Goal: Task Accomplishment & Management: Complete application form

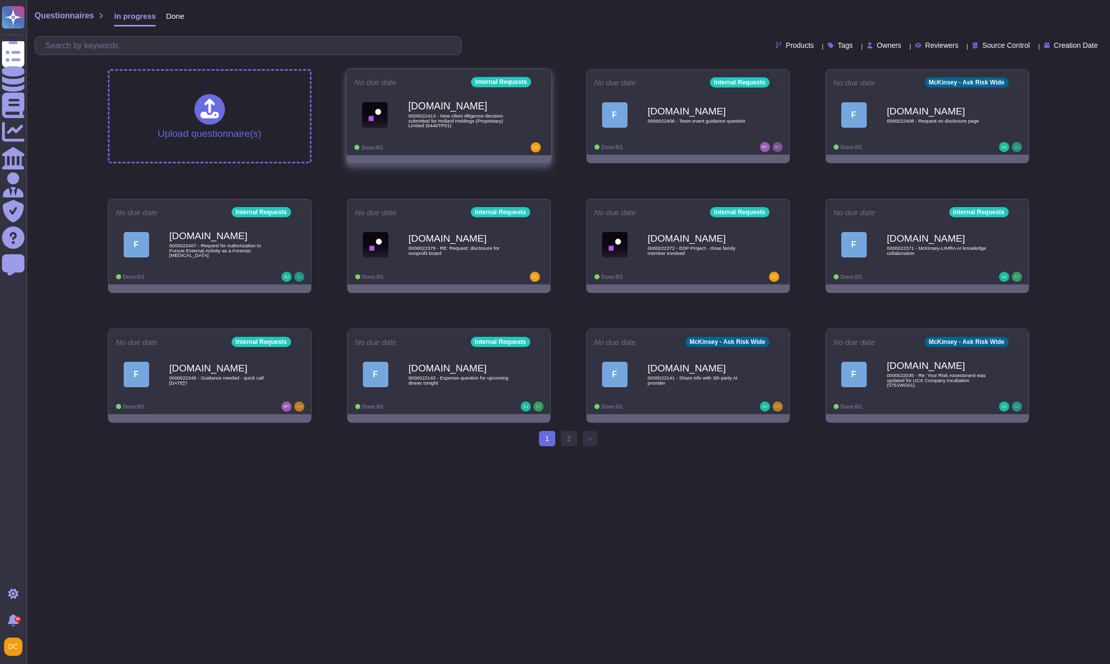
click at [450, 127] on span "0000022413 - New client diligence decision submitted for Hollard Holdings (Prop…" at bounding box center [459, 120] width 103 height 15
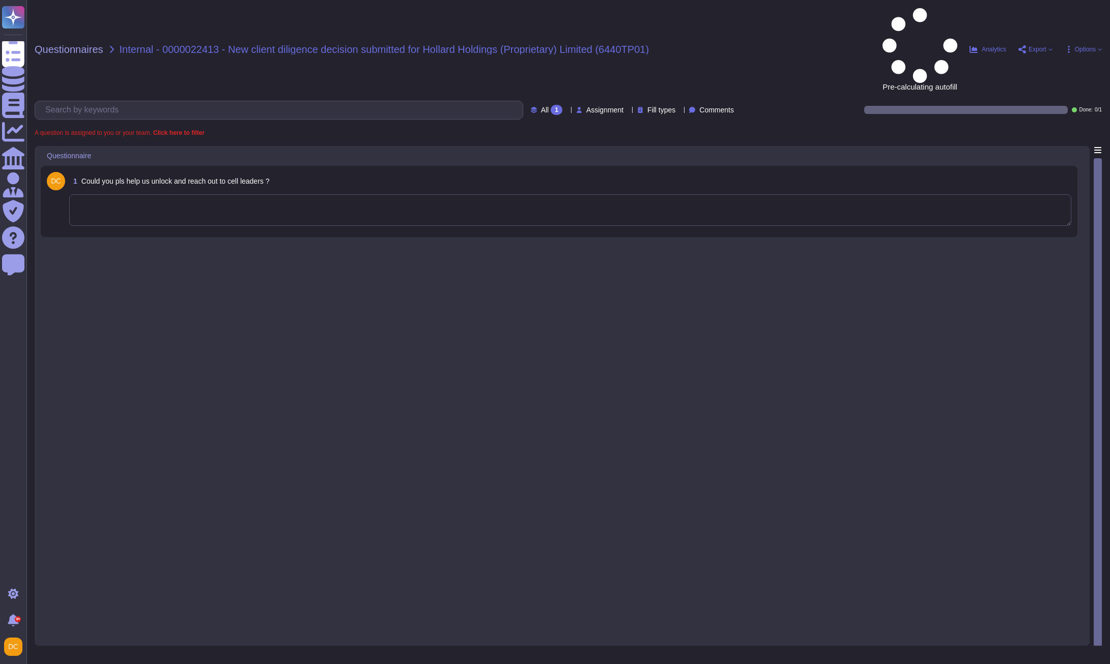
click at [155, 194] on textarea at bounding box center [570, 210] width 1002 height 32
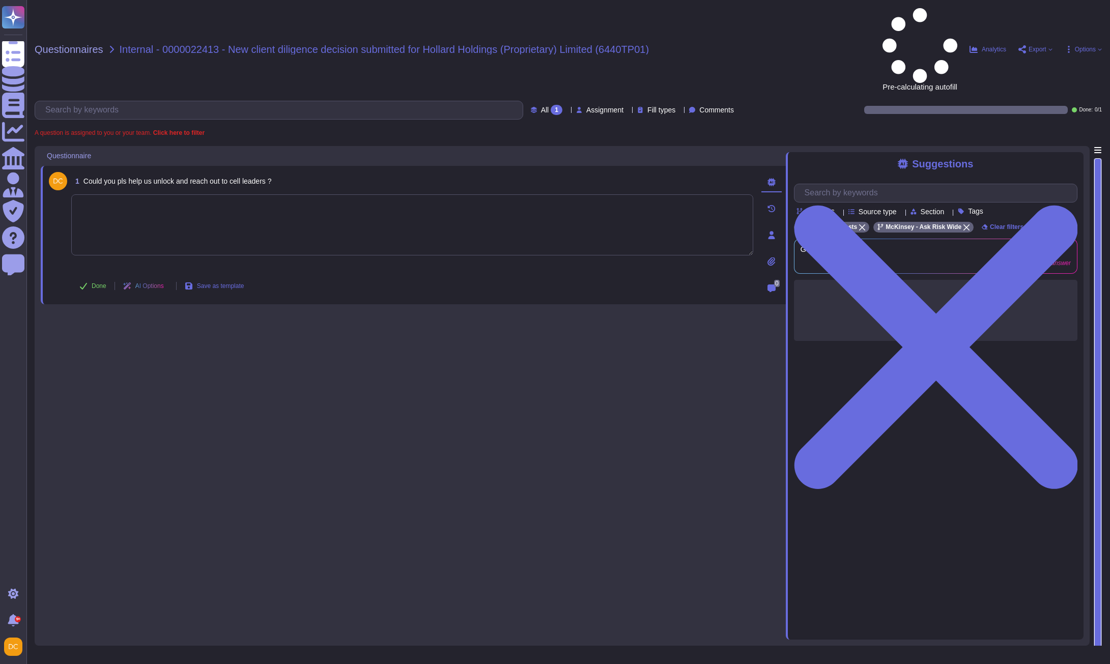
click at [194, 194] on textarea at bounding box center [412, 224] width 682 height 61
paste textarea "Our systems show we're waiting on approval from the RSL. I'm looping in @Entle …"
type textarea "Our systems show we're waiting on approval from the RSL. I'm looping in @Entle …"
click at [83, 283] on icon at bounding box center [83, 286] width 7 height 7
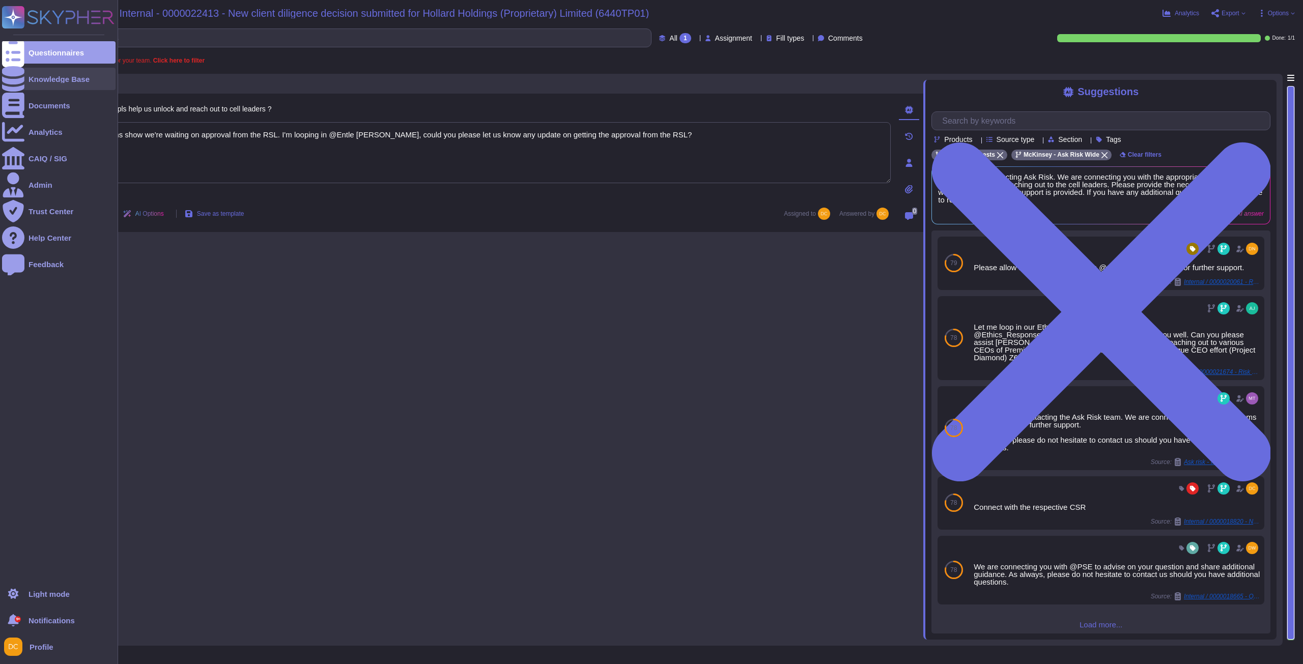
click at [20, 78] on div at bounding box center [13, 79] width 22 height 22
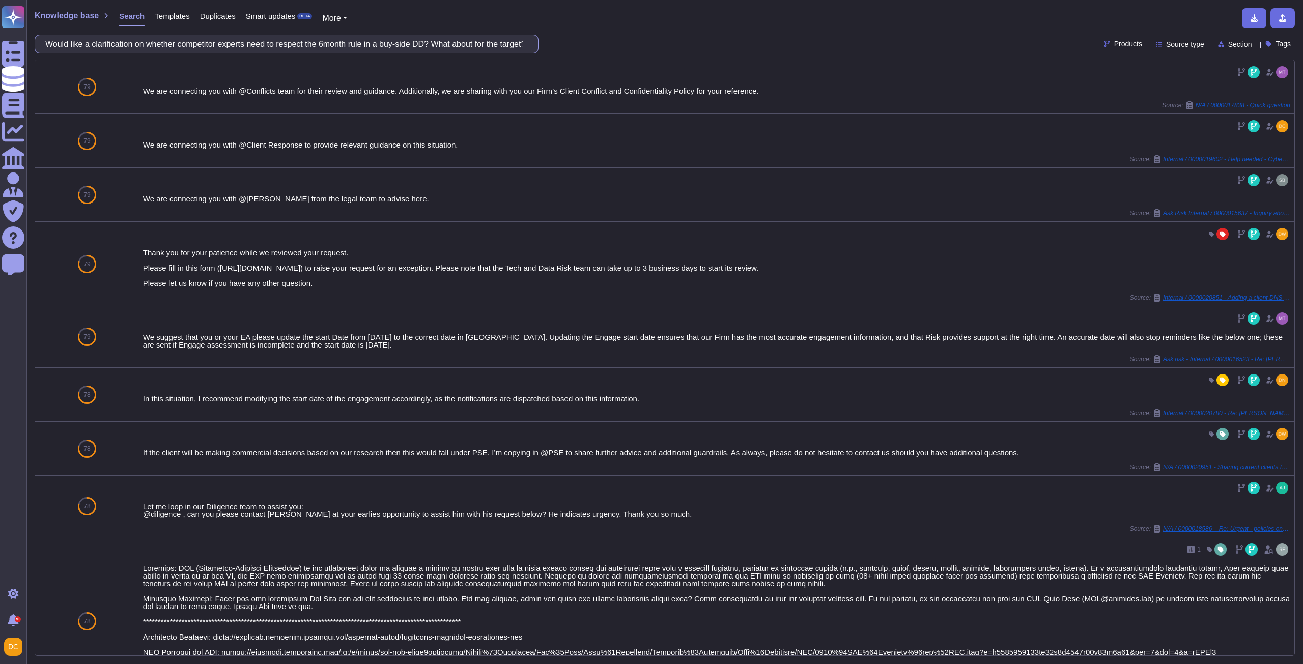
click at [167, 41] on input "Would like a clarification on whether competitor experts need to respect the 6m…" at bounding box center [283, 44] width 487 height 18
paste input "Additionally, I’m looping in @ensriskmanager for transparency and to provide ad…"
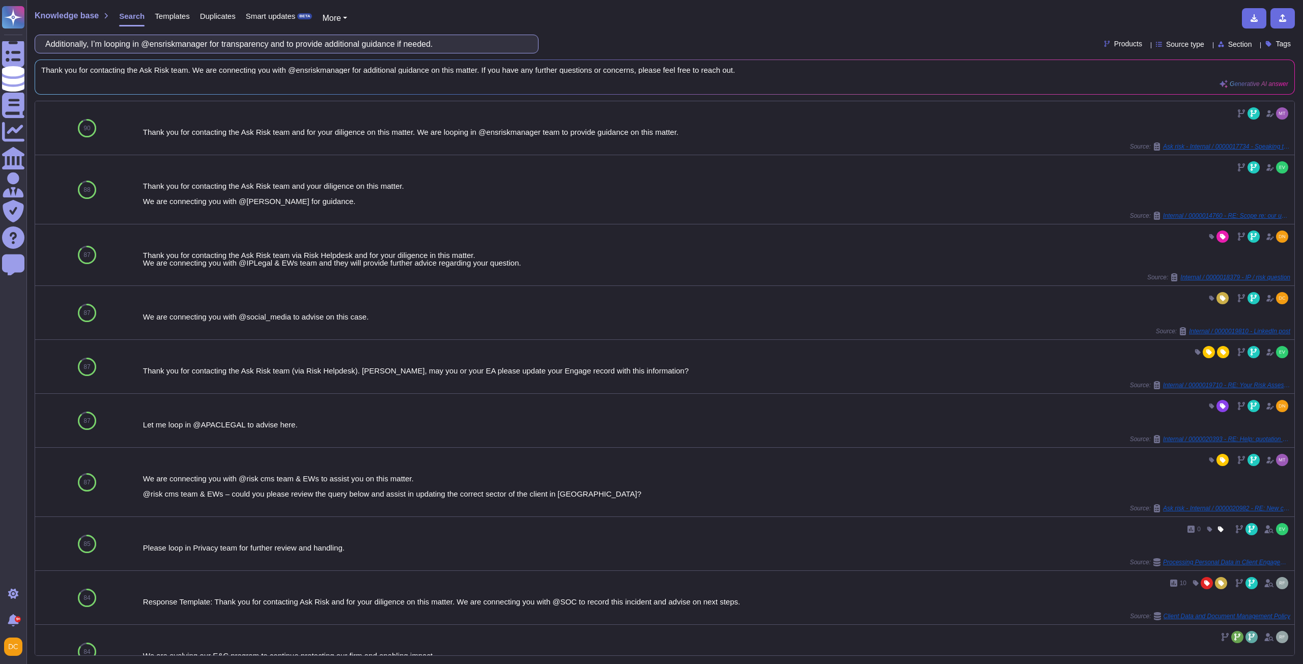
type input "Additionally, I’m looping in @ensriskmanager for transparency and to provide ad…"
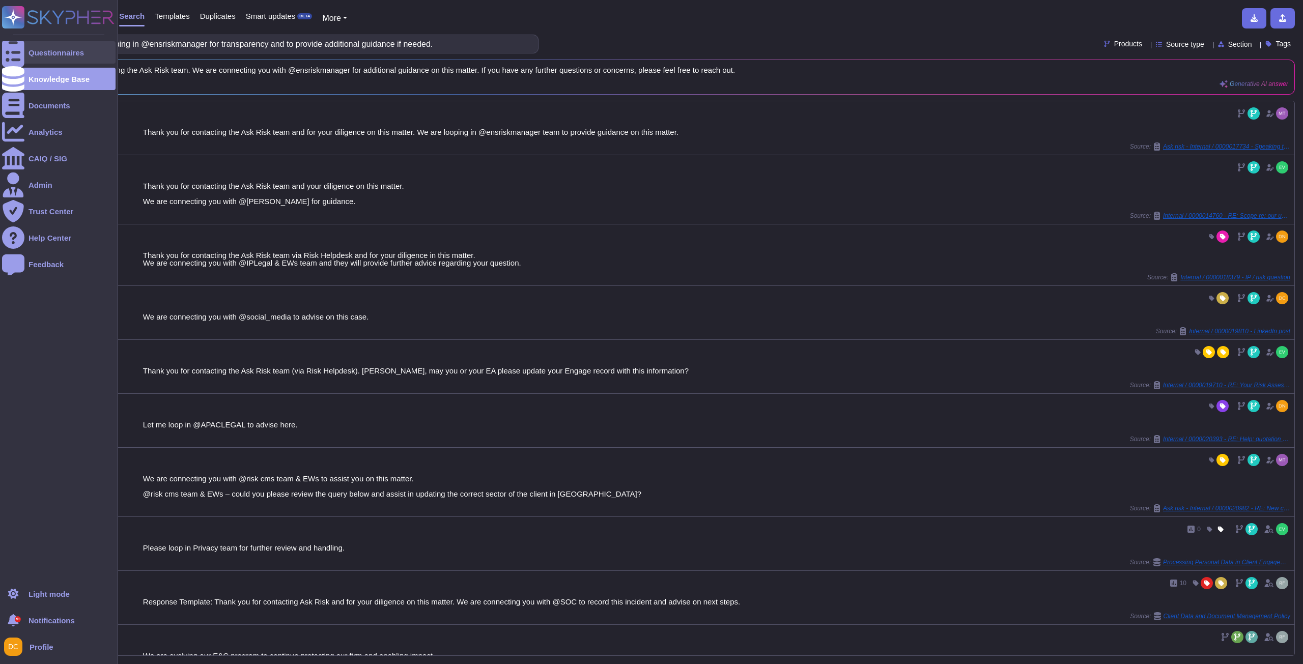
click at [12, 51] on icon at bounding box center [13, 53] width 22 height 30
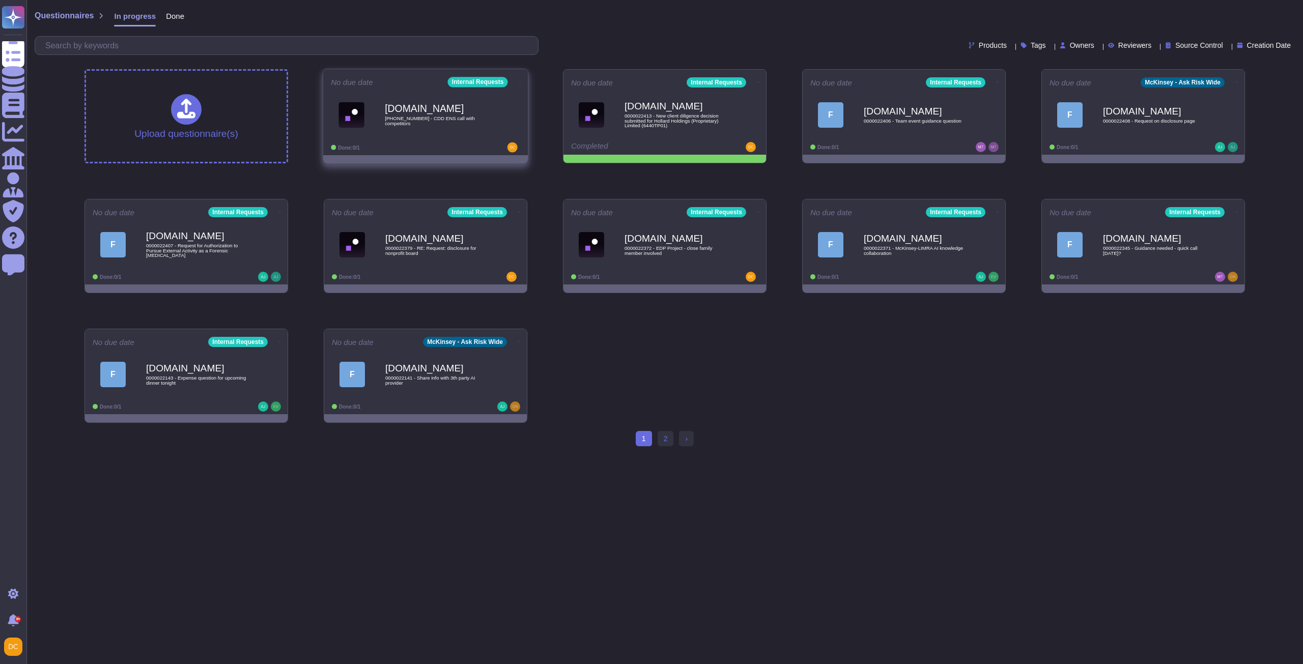
click at [429, 145] on div "Done: 0/1" at bounding box center [394, 147] width 126 height 10
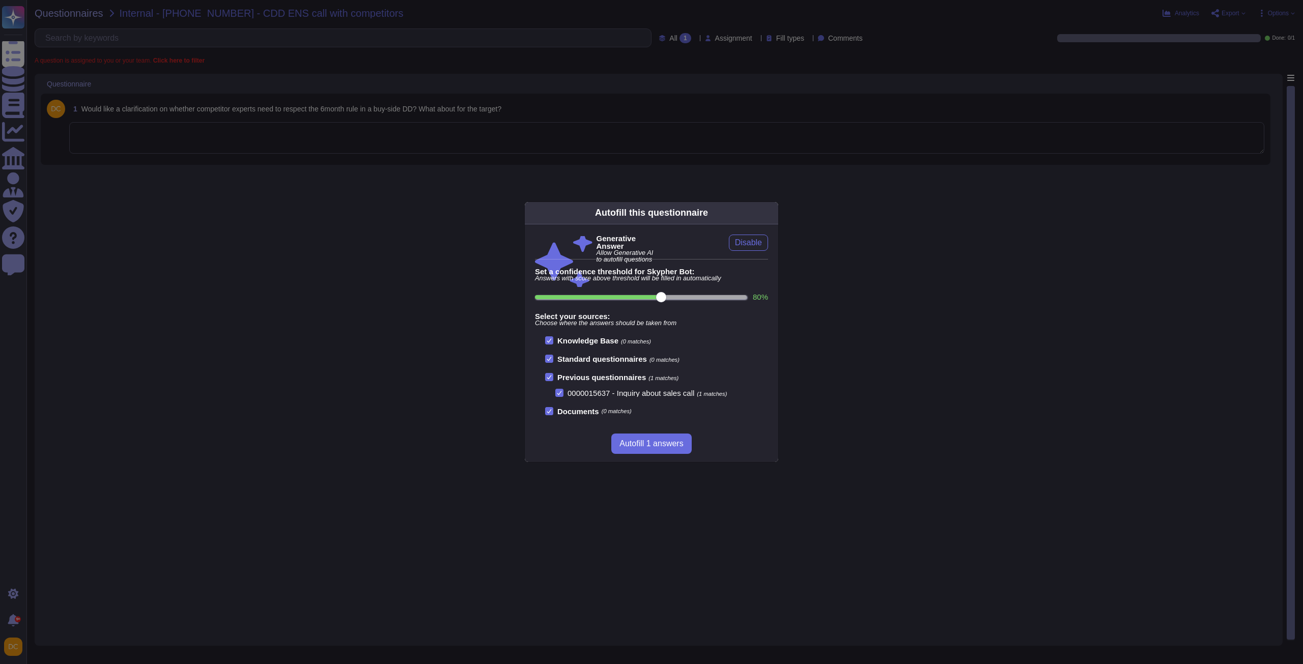
click at [322, 145] on div "Autofill this questionnaire Generative Answer Allow Generative AI to autofill q…" at bounding box center [651, 332] width 1303 height 664
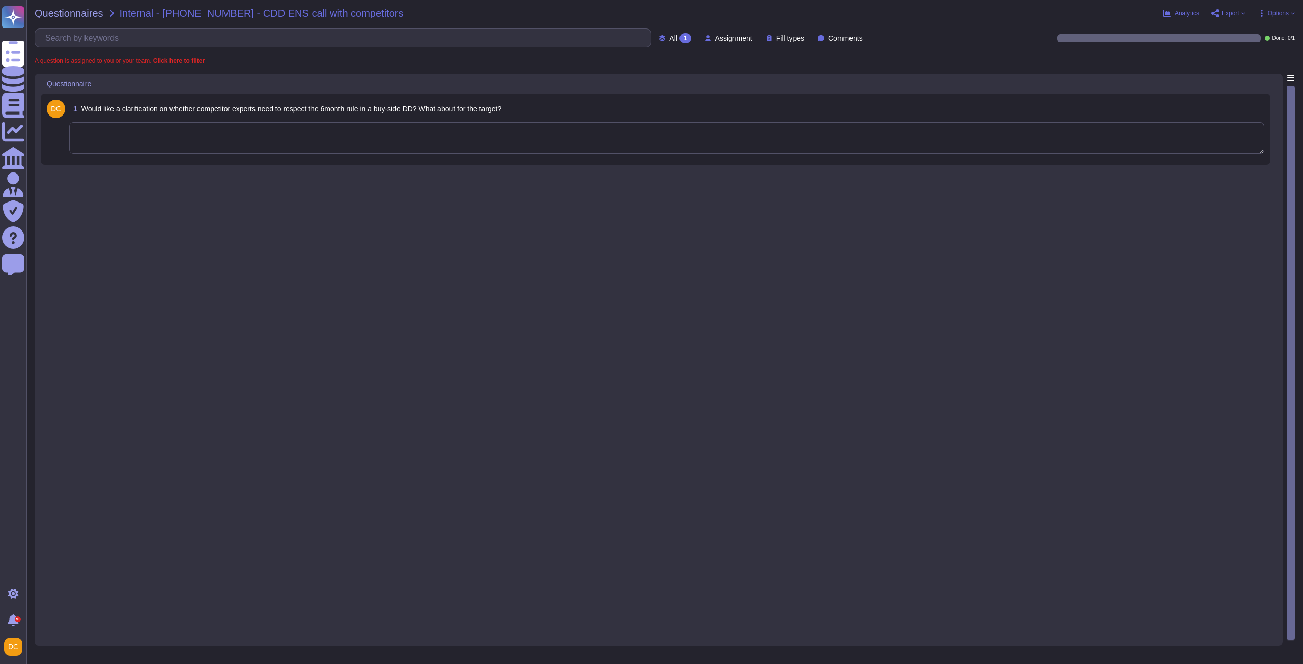
click at [207, 147] on textarea at bounding box center [666, 138] width 1195 height 32
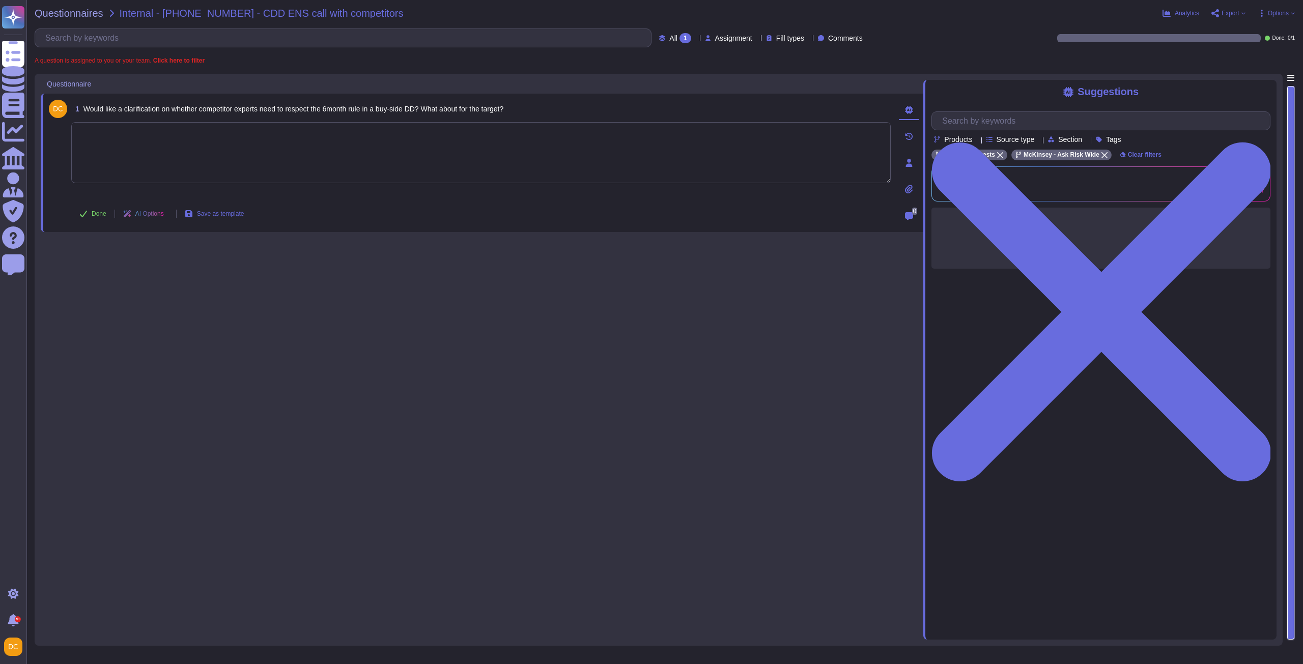
paste textarea "Lor ipsu dolorsita, C ad elitsed doei tem inc Utla’e Doloremagn ali enimadmini …"
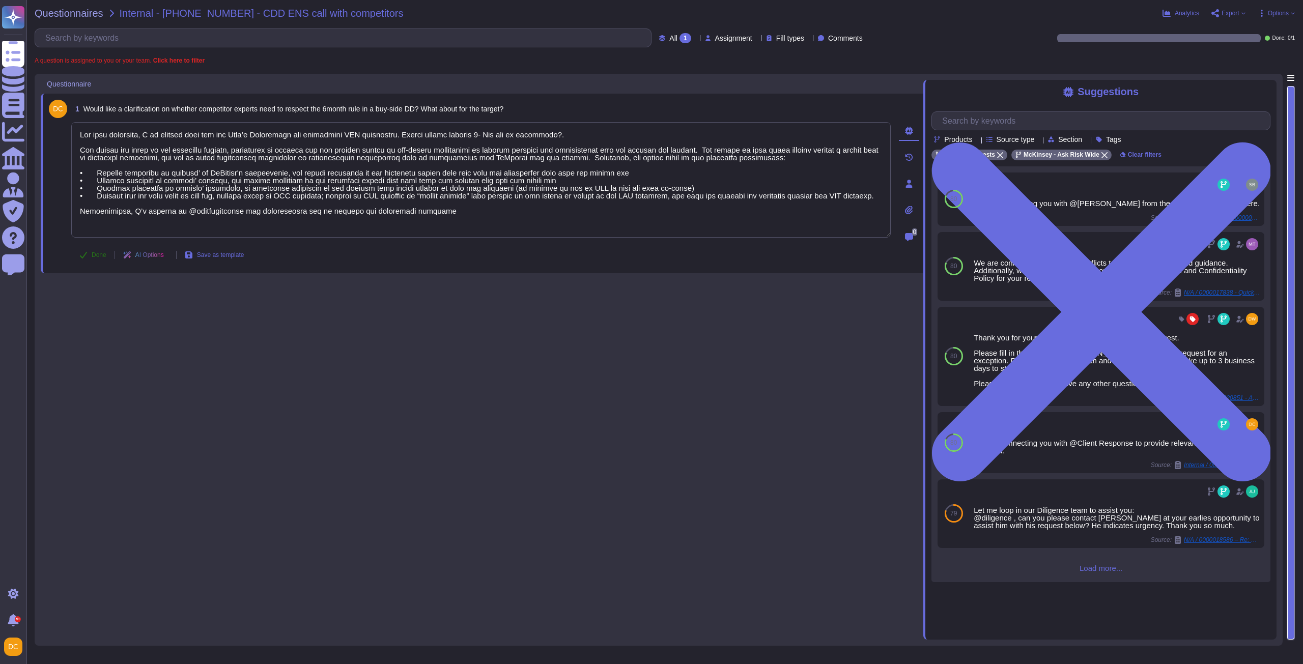
type textarea "Lor ipsu dolorsita, C ad elitsed doei tem inc Utla’e Doloremagn ali enimadmini …"
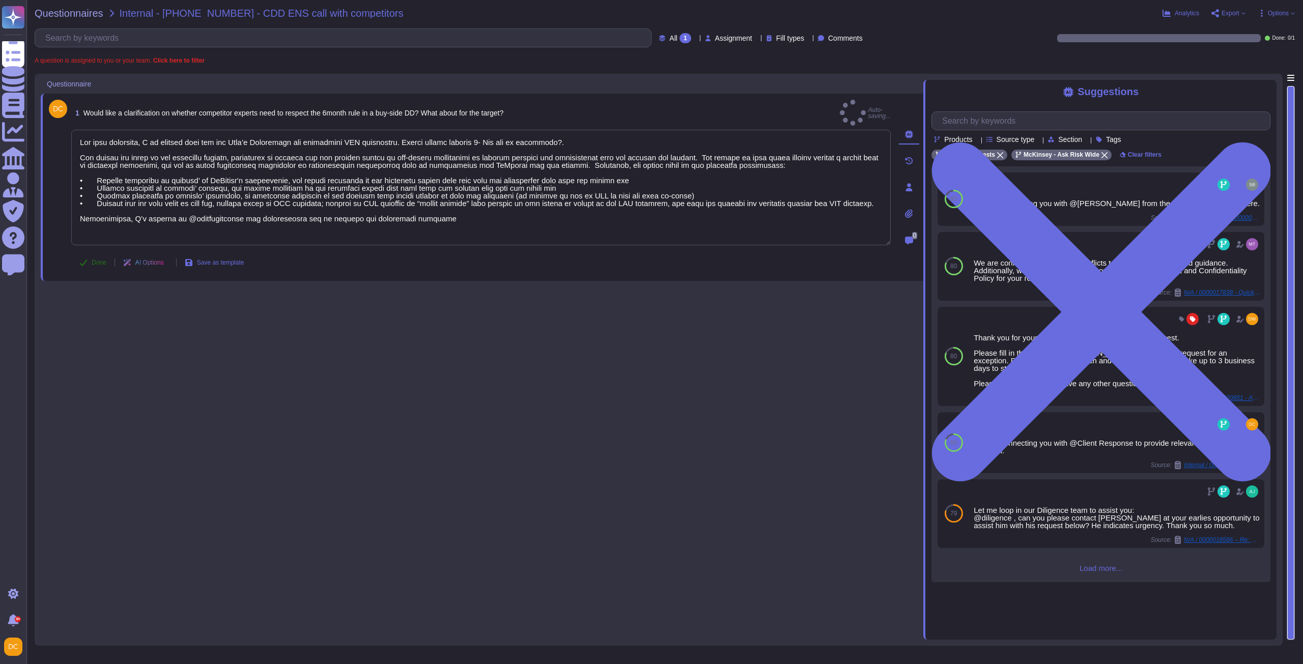
click at [93, 259] on span "Done" at bounding box center [99, 262] width 15 height 6
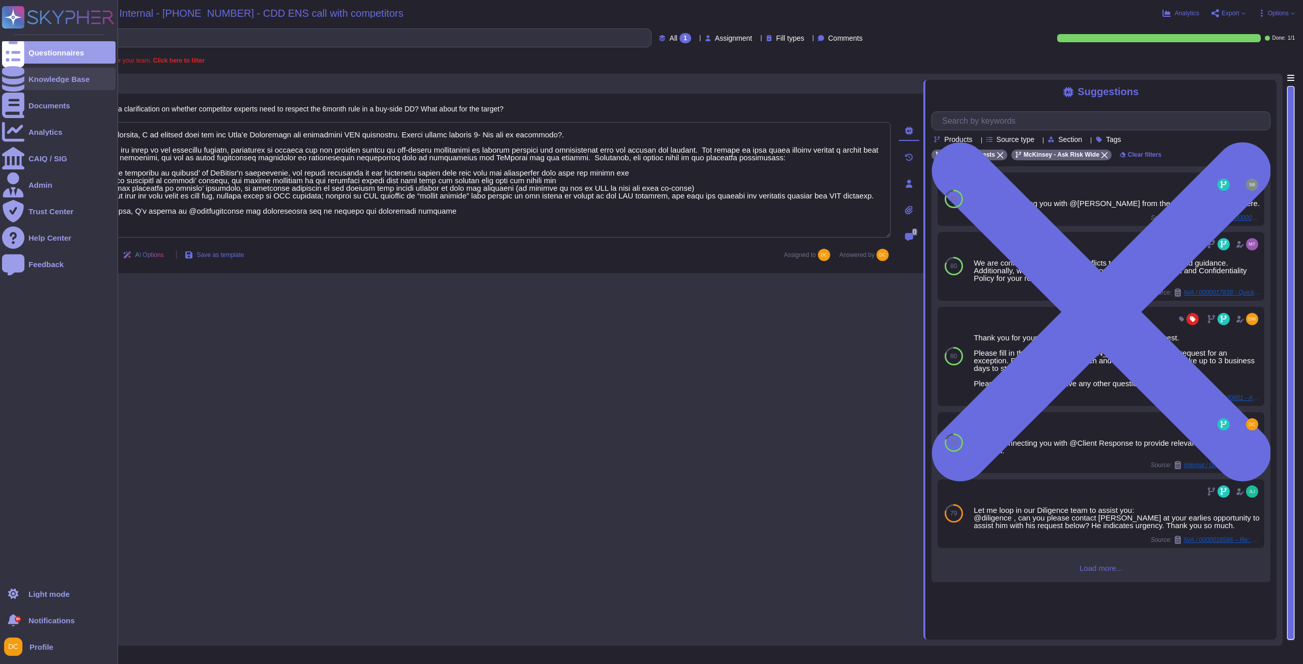
click at [43, 79] on div "Knowledge Base" at bounding box center [58, 79] width 61 height 8
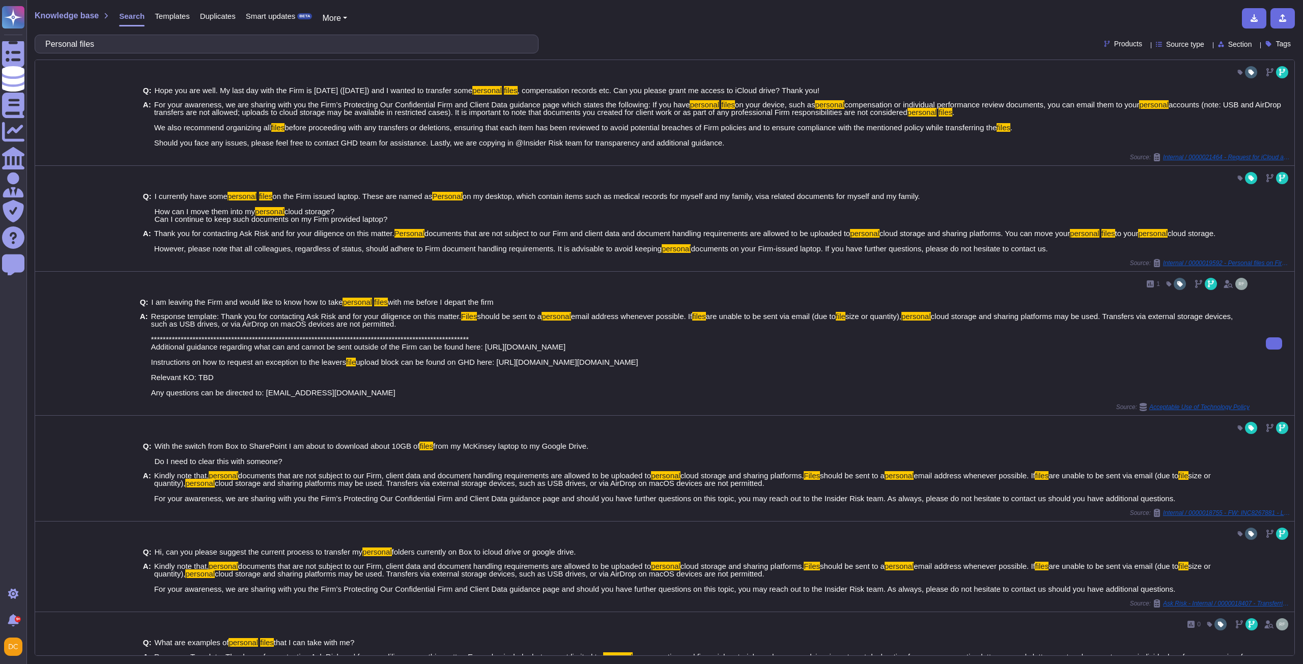
click at [180, 318] on span "Response template: Thank you for contacting Ask Risk and for your diligence on …" at bounding box center [306, 316] width 310 height 9
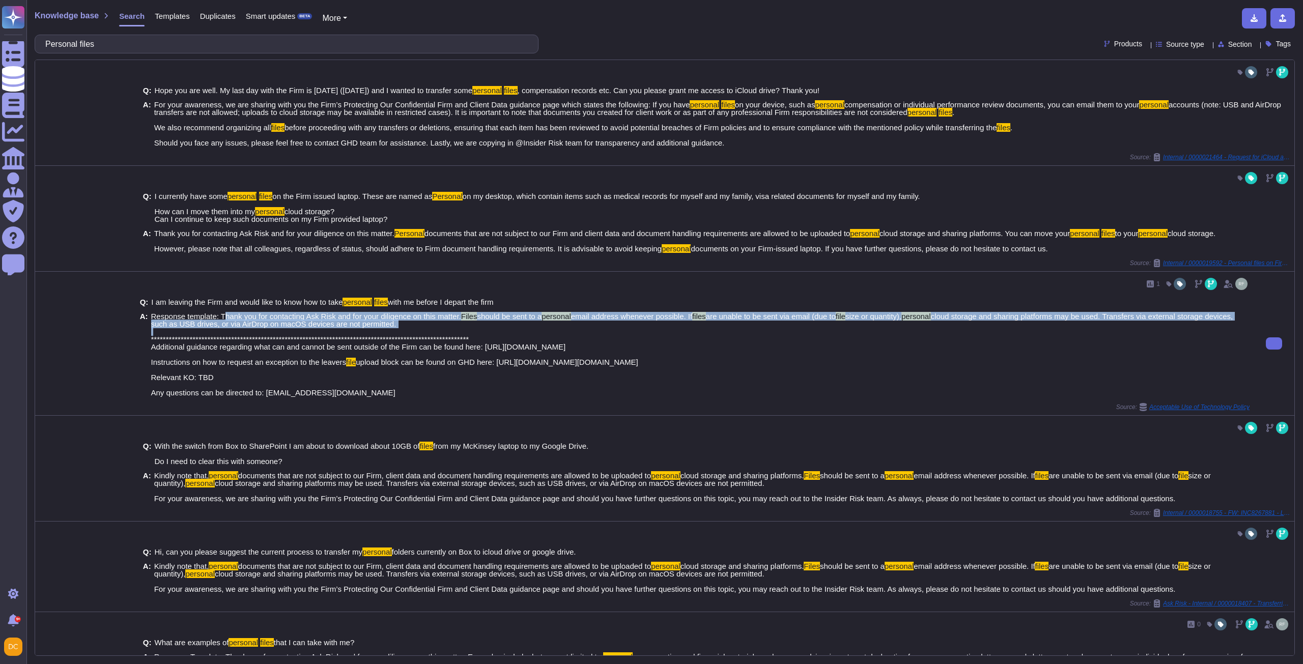
drag, startPoint x: 217, startPoint y: 315, endPoint x: 455, endPoint y: 328, distance: 238.5
click at [455, 328] on span "**********" at bounding box center [700, 354] width 1098 height 84
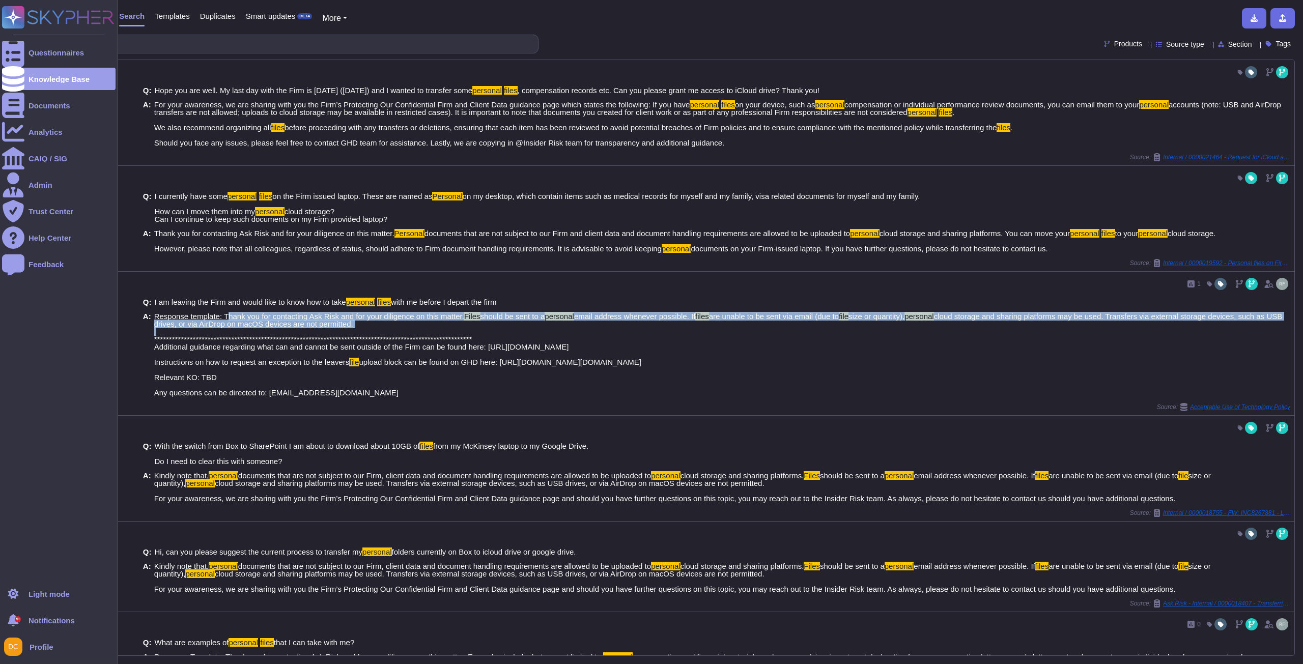
copy span "Thank you for contacting Ask Risk and for your diligence on this matter. Files …"
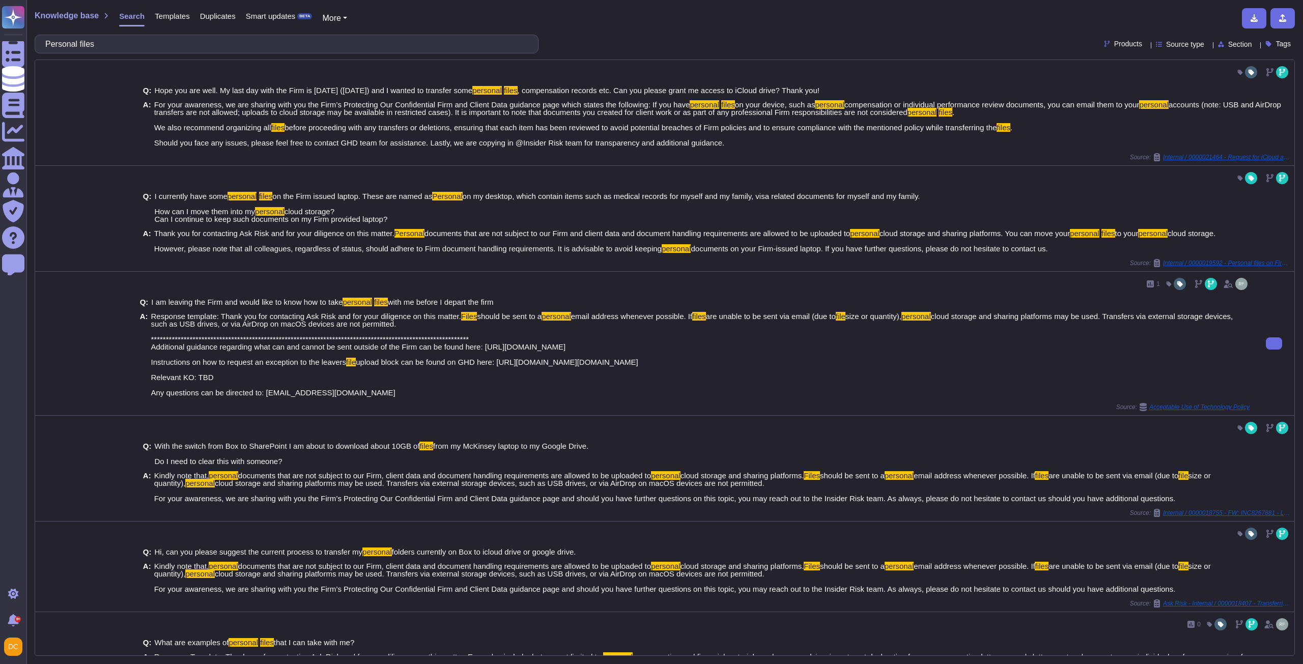
click at [205, 347] on span "**********" at bounding box center [692, 339] width 1082 height 54
click at [516, 348] on span "**********" at bounding box center [692, 339] width 1082 height 54
drag, startPoint x: 483, startPoint y: 349, endPoint x: 602, endPoint y: 352, distance: 119.1
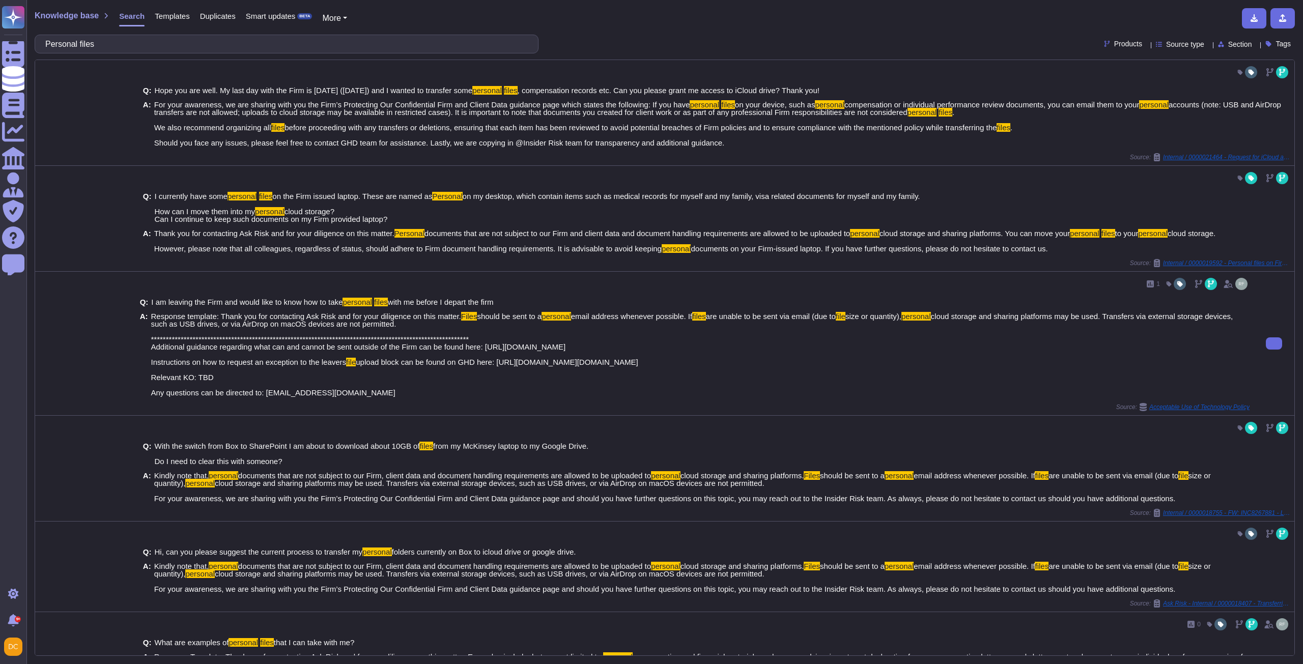
click at [602, 352] on span "**********" at bounding box center [700, 354] width 1098 height 84
copy span "[URL][DOMAIN_NAME]"
click at [188, 360] on span "**********" at bounding box center [692, 339] width 1082 height 54
drag, startPoint x: 150, startPoint y: 347, endPoint x: 479, endPoint y: 348, distance: 329.2
click at [479, 348] on span "**********" at bounding box center [692, 339] width 1082 height 54
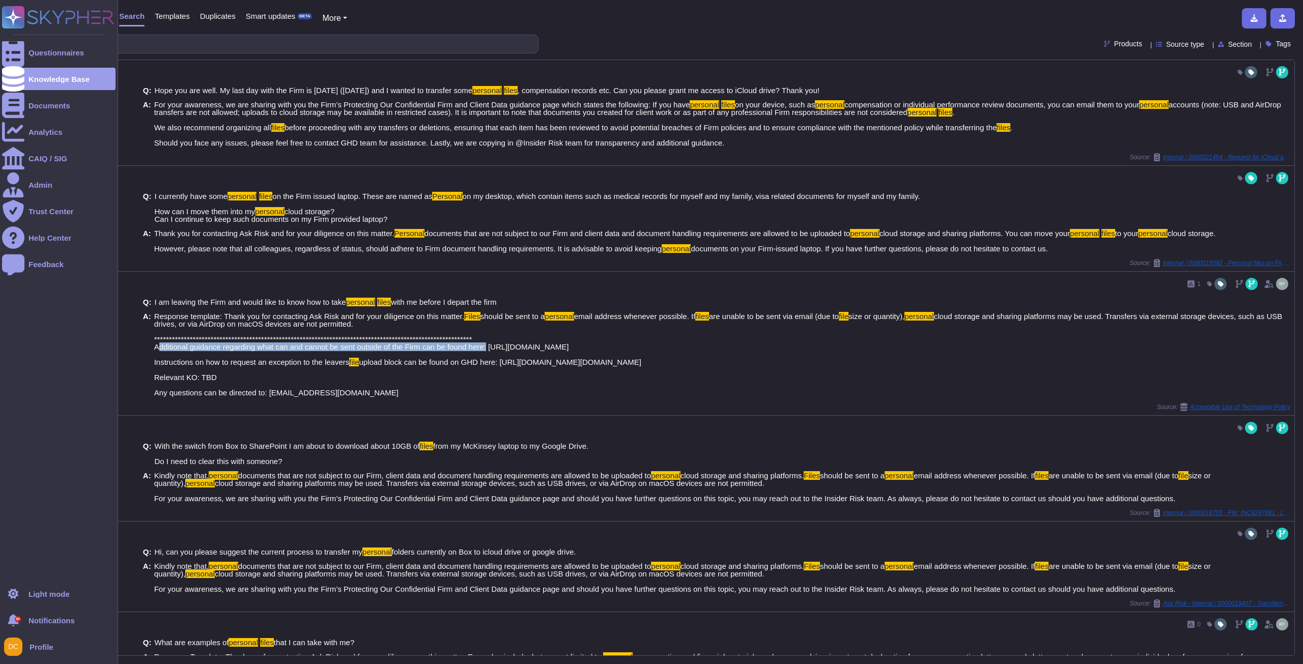
copy span "Additional guidance regarding what can and cannot be sent outside of the Firm c…"
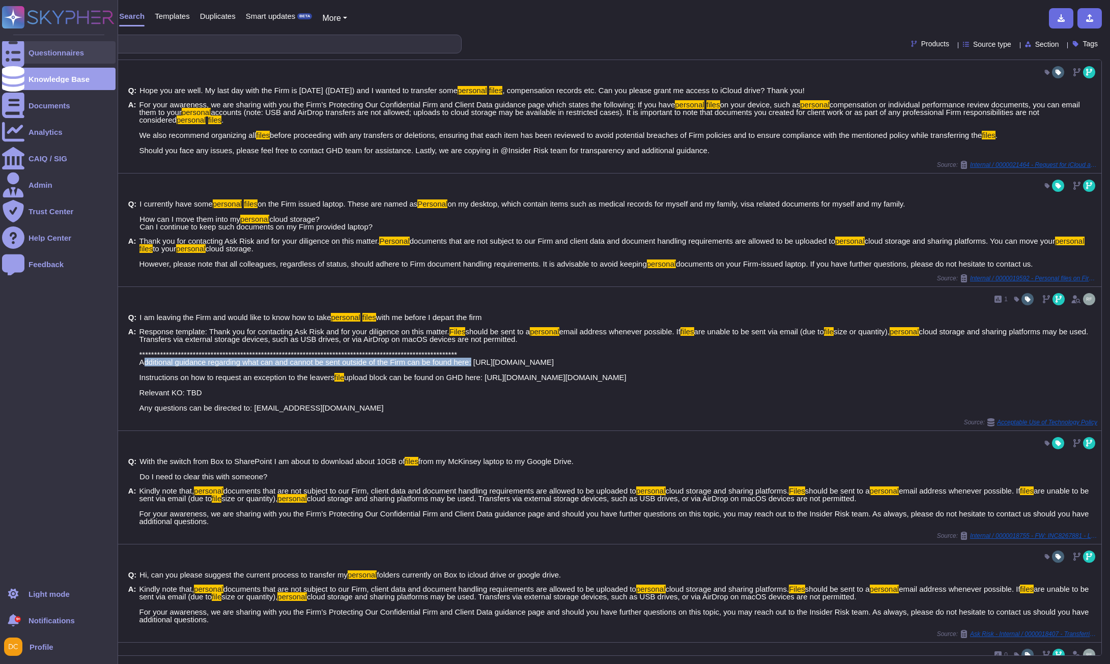
click at [16, 47] on div at bounding box center [13, 52] width 22 height 22
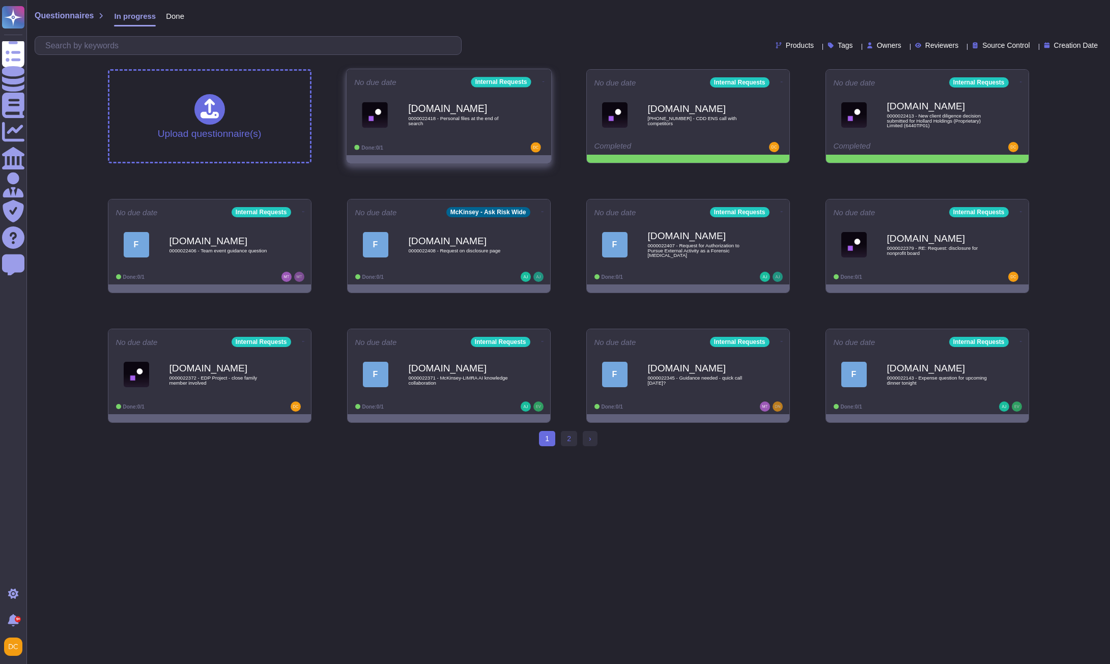
click at [432, 149] on div "Done: 0/1" at bounding box center [417, 147] width 126 height 10
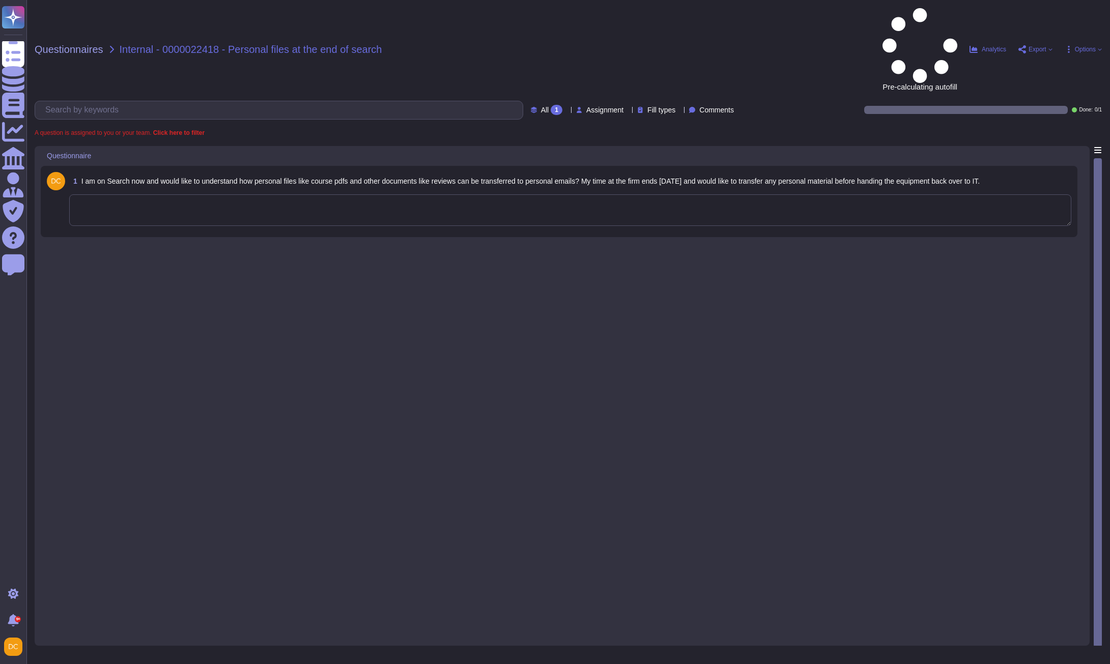
click at [137, 194] on textarea at bounding box center [570, 210] width 1002 height 32
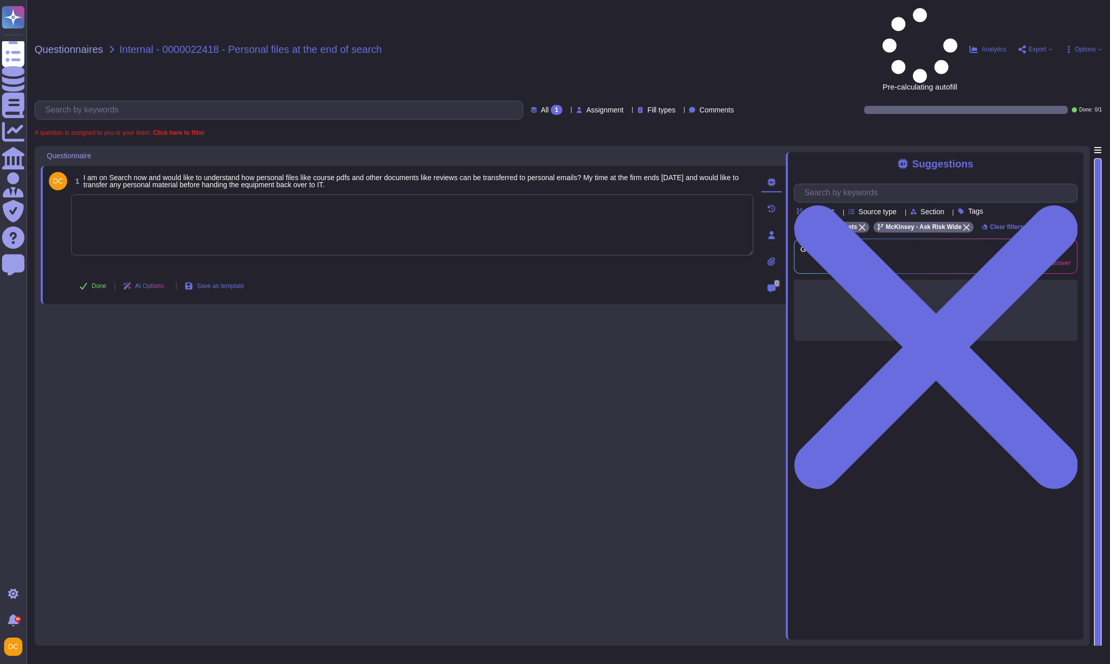
paste textarea "Thank you for contacting Ask Risk (Via Cybersecurity)and for your diligence on …"
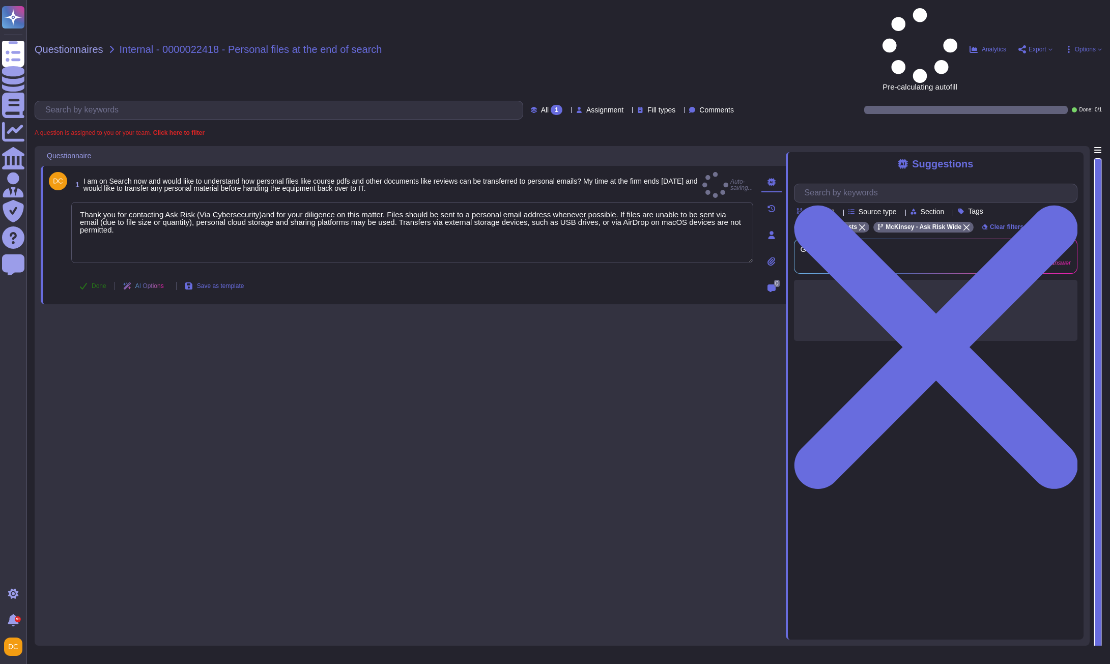
type textarea "Thank you for contacting Ask Risk (Via Cybersecurity)and for your diligence on …"
click at [89, 276] on button "Done" at bounding box center [92, 286] width 43 height 20
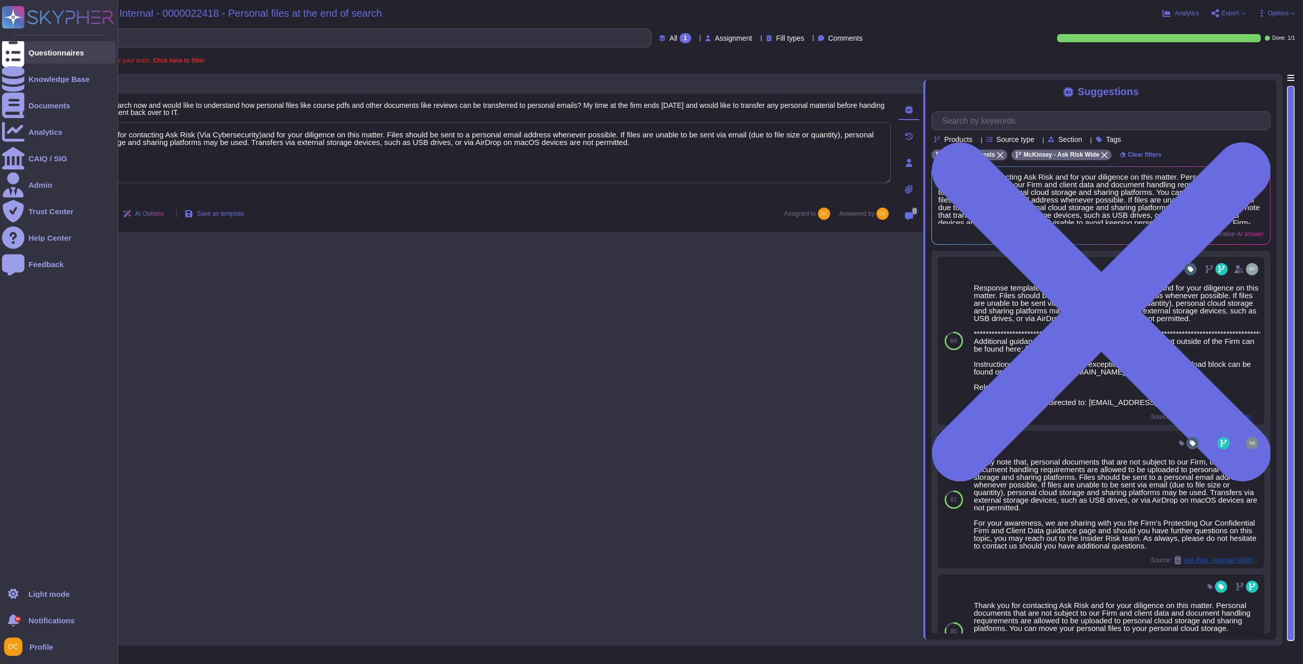
click at [12, 56] on icon at bounding box center [13, 53] width 22 height 30
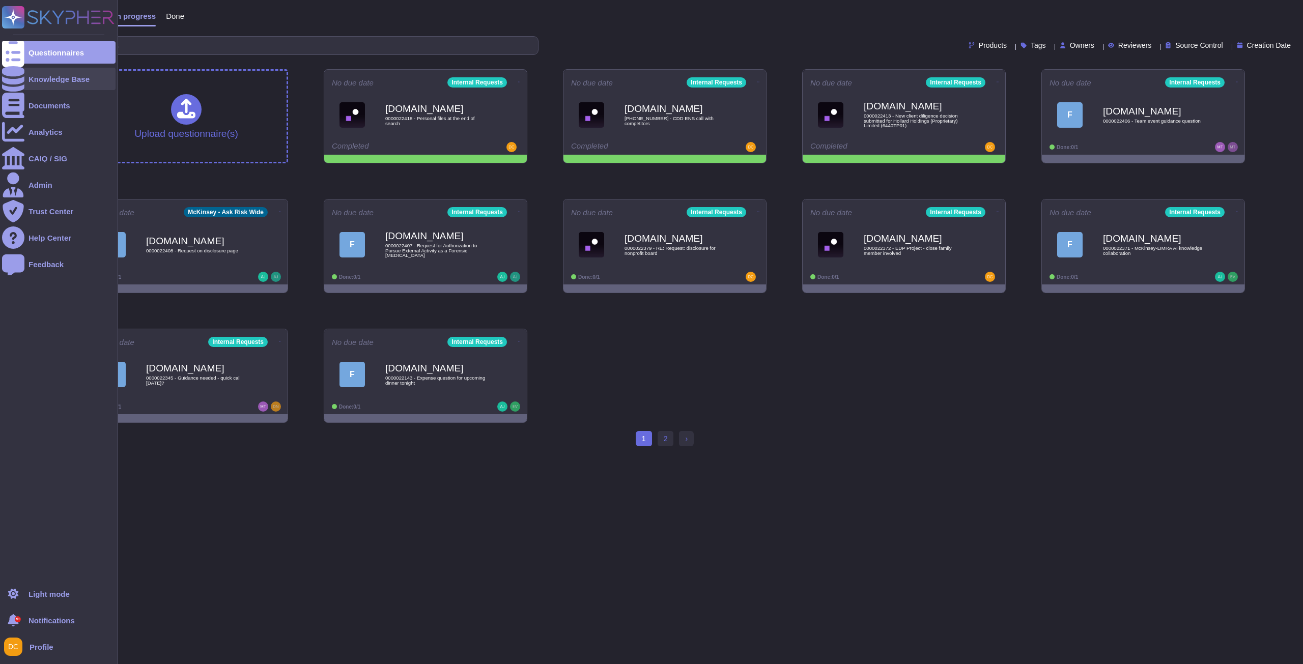
click at [22, 77] on div at bounding box center [13, 79] width 22 height 22
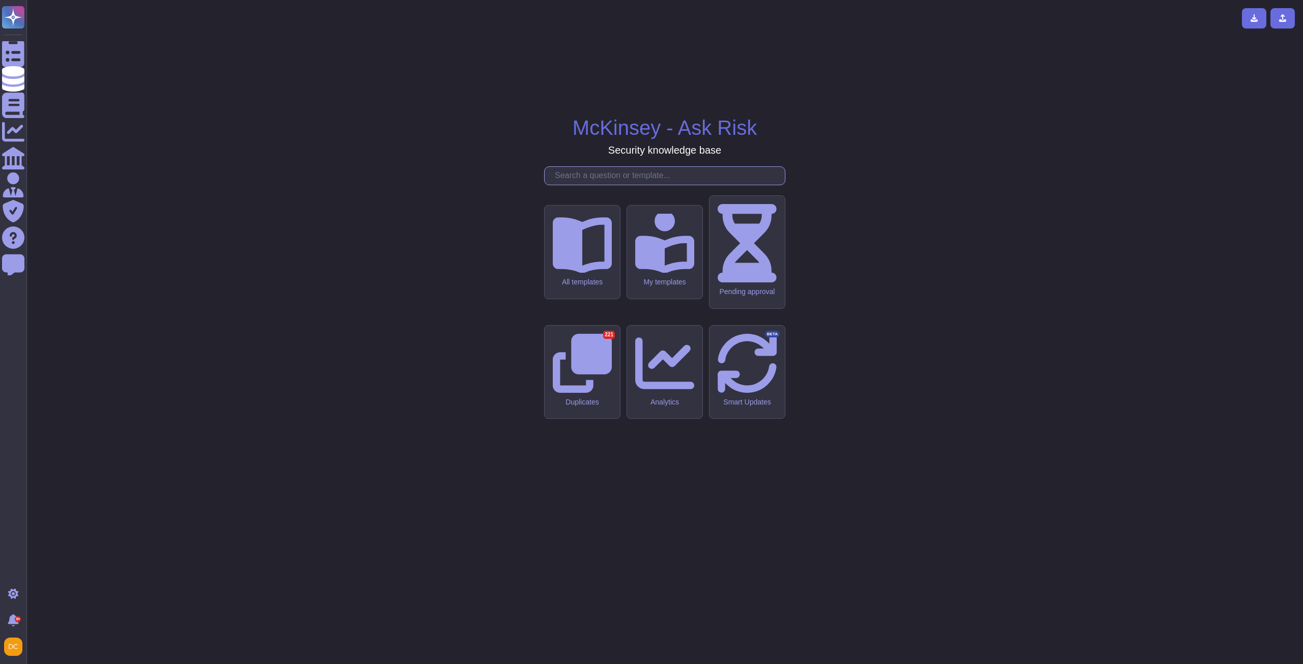
click at [573, 185] on input "text" at bounding box center [667, 176] width 235 height 18
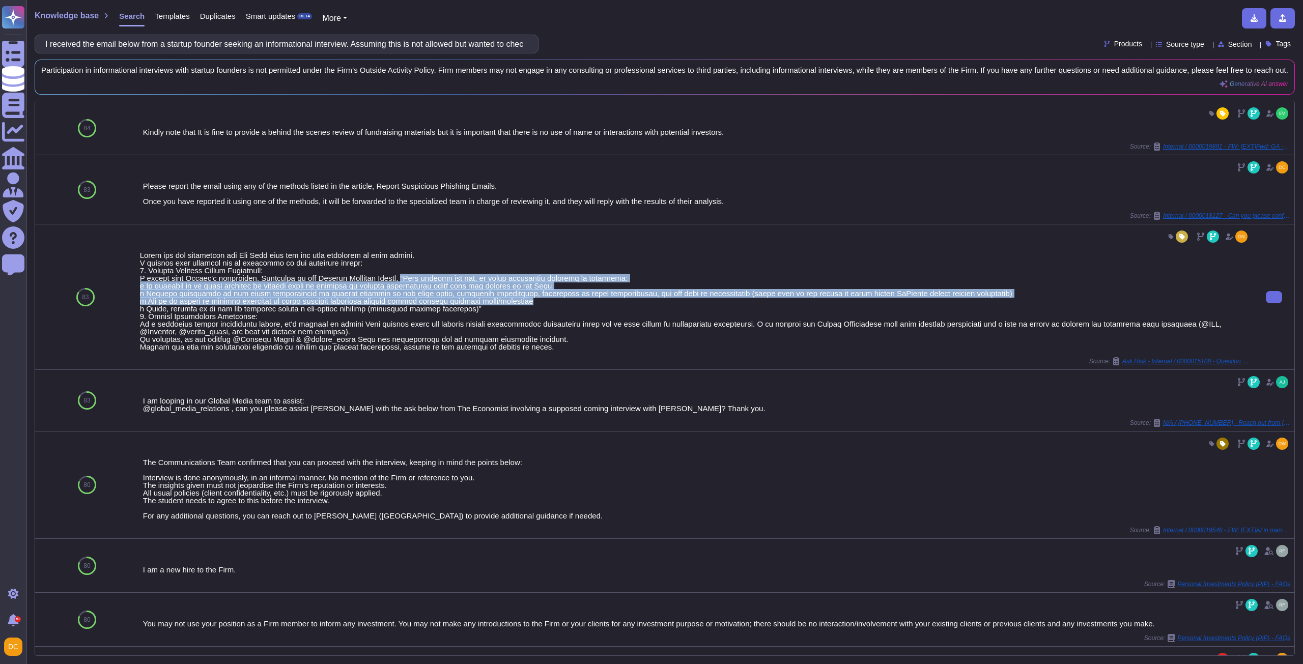
drag, startPoint x: 395, startPoint y: 291, endPoint x: 540, endPoint y: 318, distance: 146.9
click at [540, 318] on div at bounding box center [694, 300] width 1109 height 99
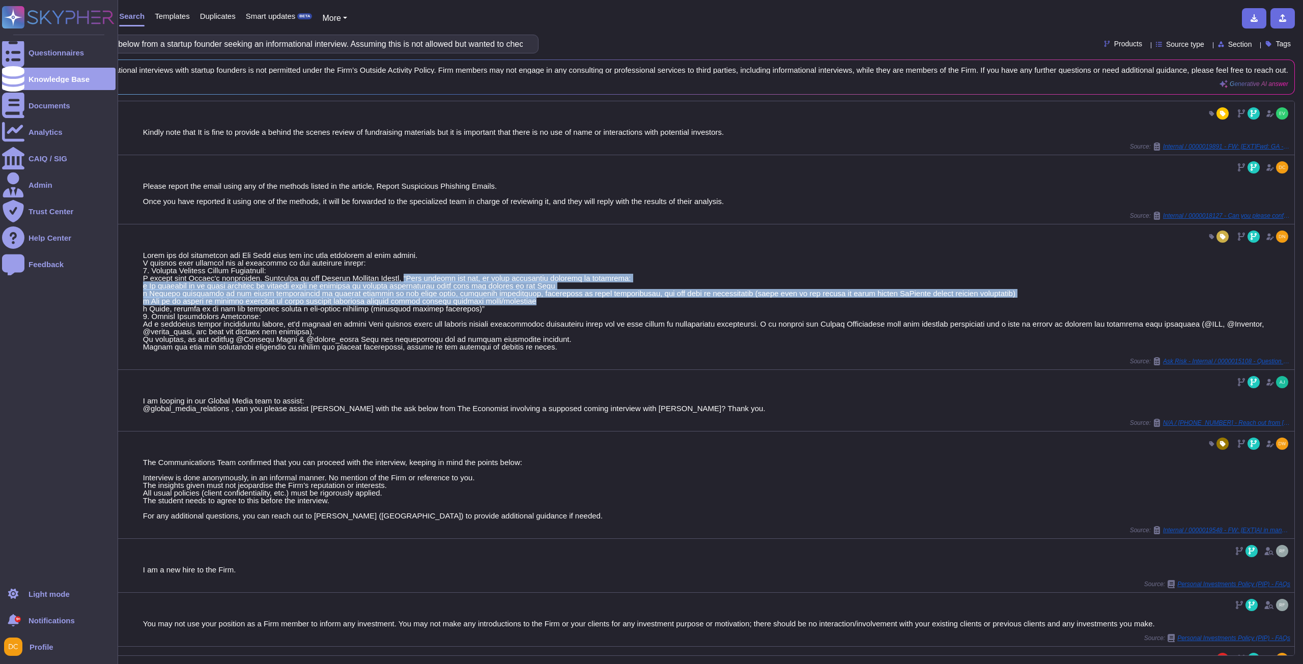
copy div "“Firm members may not, in their individual capacity or otherwise: o Be employed…"
